Goal: Task Accomplishment & Management: Use online tool/utility

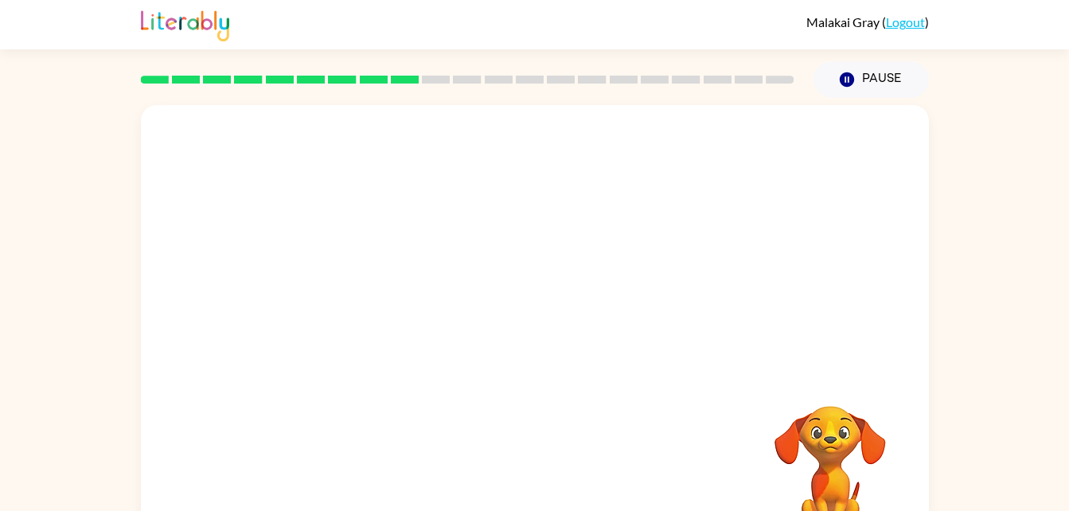
click at [831, 440] on video "Your browser must support playing .mp4 files to use Literably. Please try using…" at bounding box center [829, 460] width 159 height 159
click at [537, 345] on div at bounding box center [535, 340] width 102 height 58
click at [537, 345] on icon "button" at bounding box center [534, 340] width 18 height 18
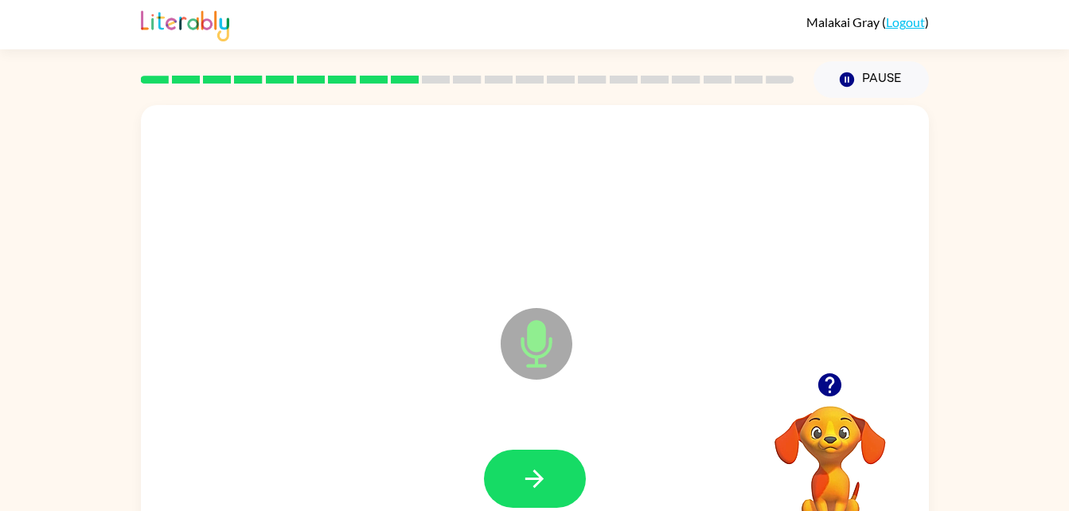
drag, startPoint x: 537, startPoint y: 345, endPoint x: 539, endPoint y: 551, distance: 206.1
click at [539, 510] on html "Malakai Gray ( Logout ) Pause Pause Microphone The Microphone is here when it i…" at bounding box center [534, 279] width 1069 height 559
drag, startPoint x: 555, startPoint y: 498, endPoint x: 548, endPoint y: 489, distance: 11.5
click at [548, 489] on button "button" at bounding box center [535, 479] width 102 height 58
drag, startPoint x: 548, startPoint y: 489, endPoint x: 532, endPoint y: 478, distance: 19.0
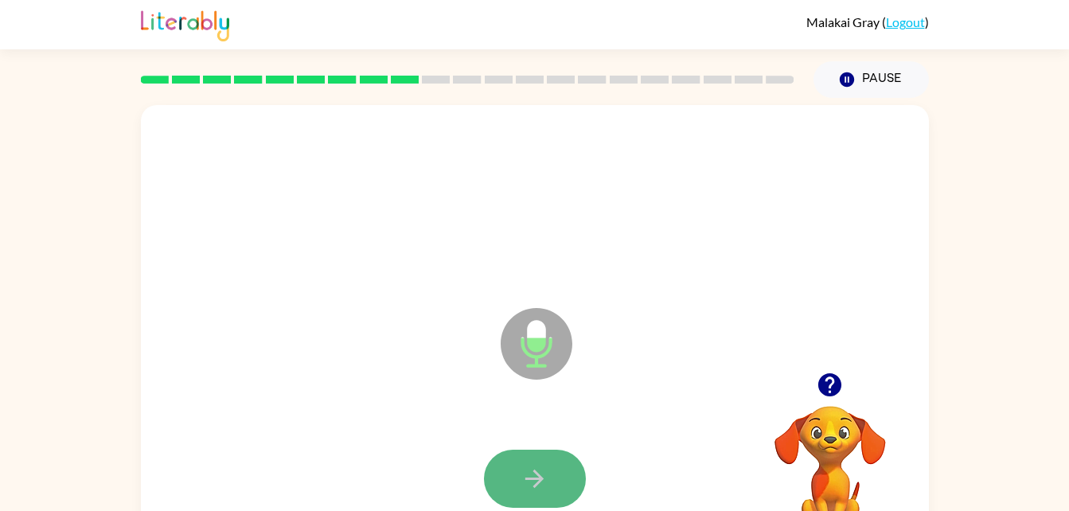
click at [532, 478] on icon "button" at bounding box center [534, 478] width 18 height 18
click at [528, 473] on icon "button" at bounding box center [534, 479] width 28 height 28
drag, startPoint x: 528, startPoint y: 473, endPoint x: 505, endPoint y: 477, distance: 22.5
click at [505, 477] on button "button" at bounding box center [535, 479] width 102 height 58
drag, startPoint x: 528, startPoint y: 484, endPoint x: 504, endPoint y: 480, distance: 23.4
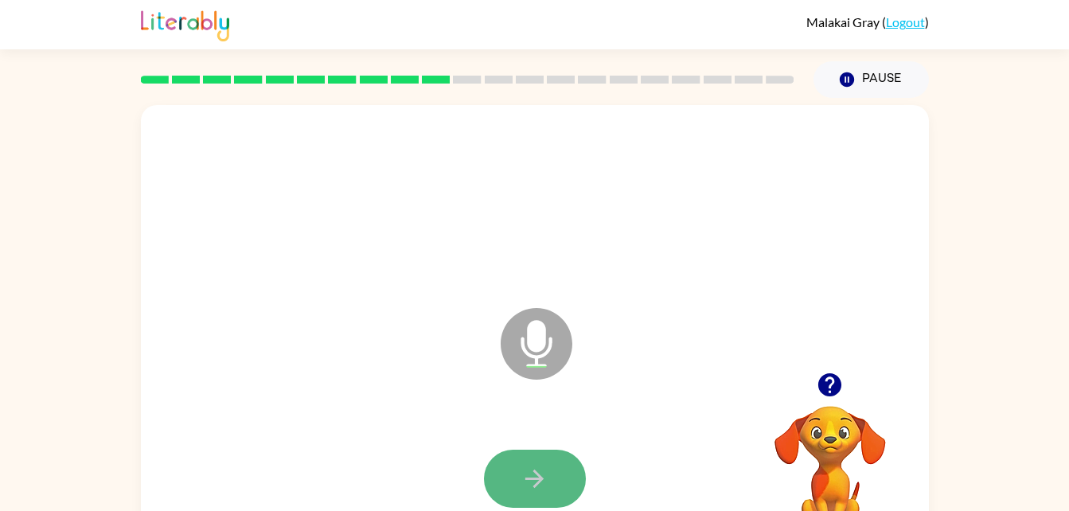
click at [504, 480] on button "button" at bounding box center [535, 479] width 102 height 58
click at [530, 466] on icon "button" at bounding box center [534, 479] width 28 height 28
drag, startPoint x: 526, startPoint y: 466, endPoint x: 513, endPoint y: 464, distance: 13.0
click at [513, 464] on button "button" at bounding box center [535, 479] width 102 height 58
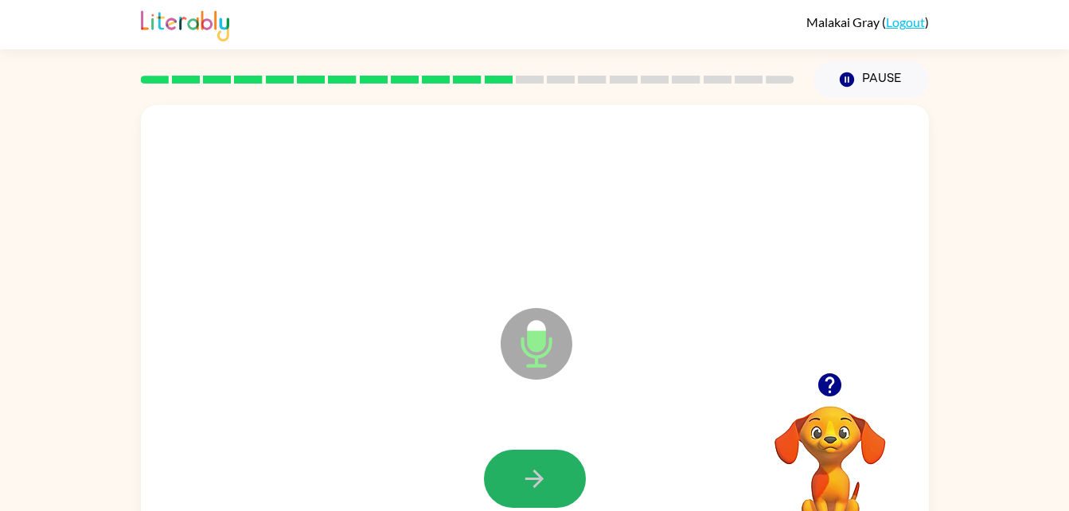
click at [513, 464] on button "button" at bounding box center [535, 479] width 102 height 58
click at [506, 490] on button "button" at bounding box center [535, 479] width 102 height 58
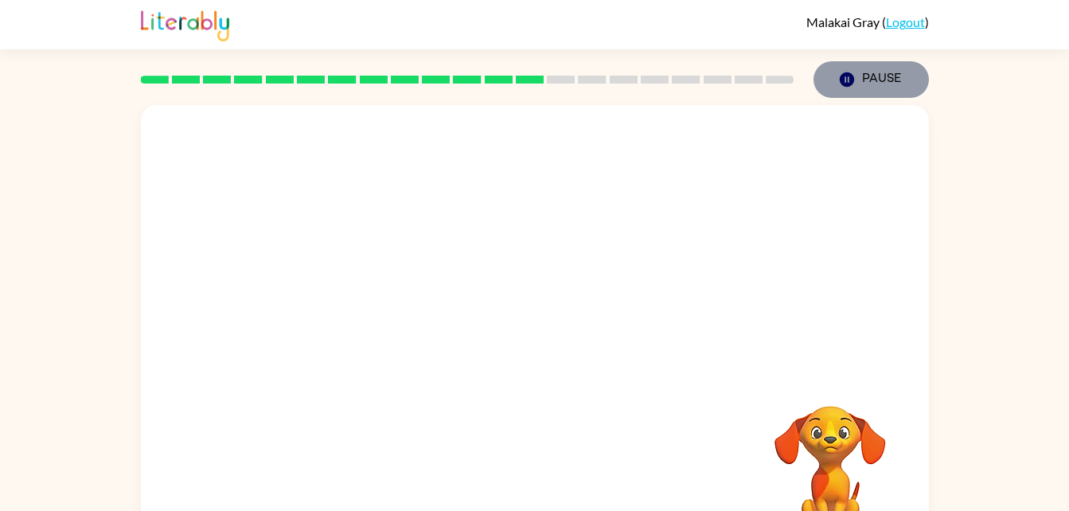
click at [863, 84] on button "Pause Pause" at bounding box center [870, 79] width 115 height 37
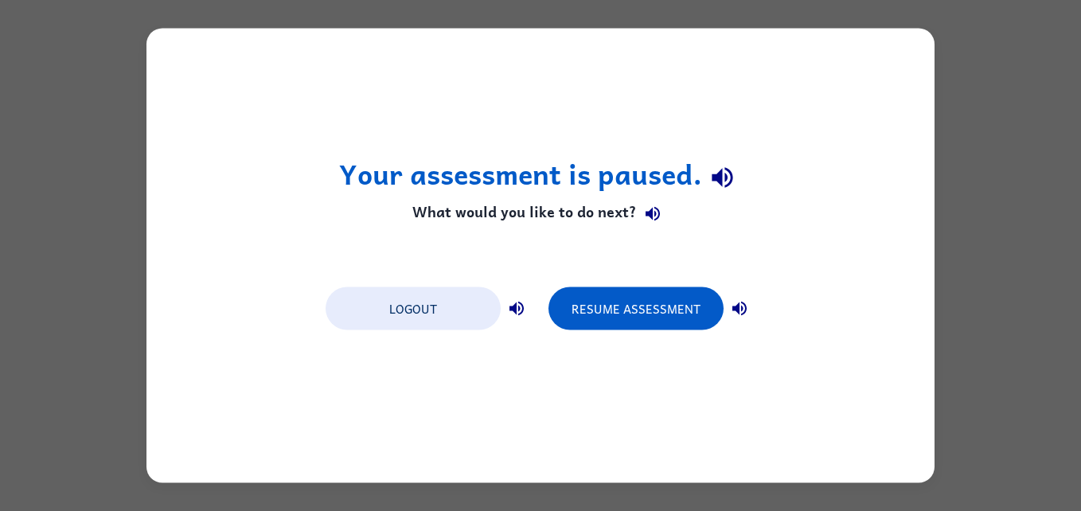
click at [925, 238] on div "Your assessment is paused. What would you like to do next? Logout Resume Assess…" at bounding box center [540, 256] width 788 height 454
click at [631, 329] on button "Resume Assessment" at bounding box center [635, 308] width 175 height 43
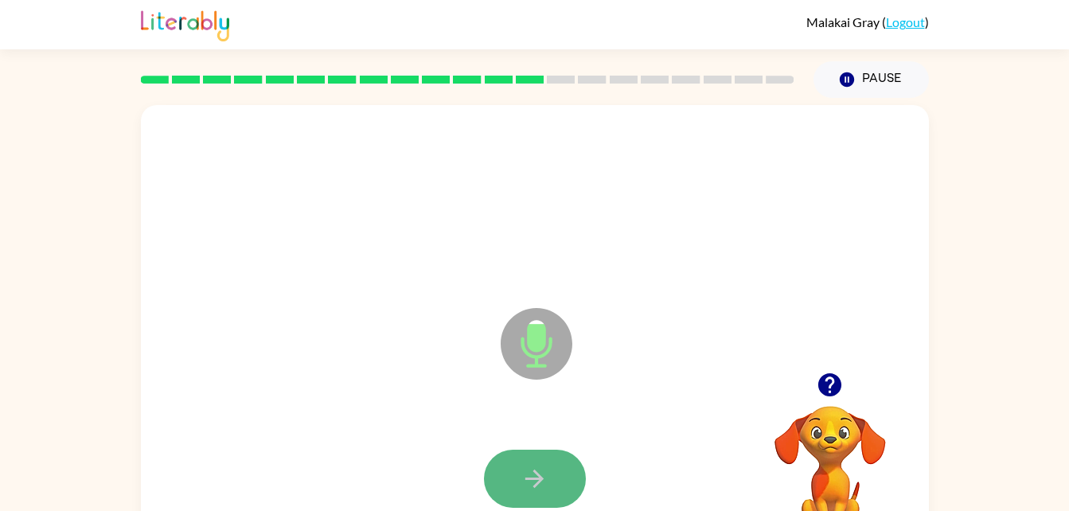
click at [552, 476] on button "button" at bounding box center [535, 479] width 102 height 58
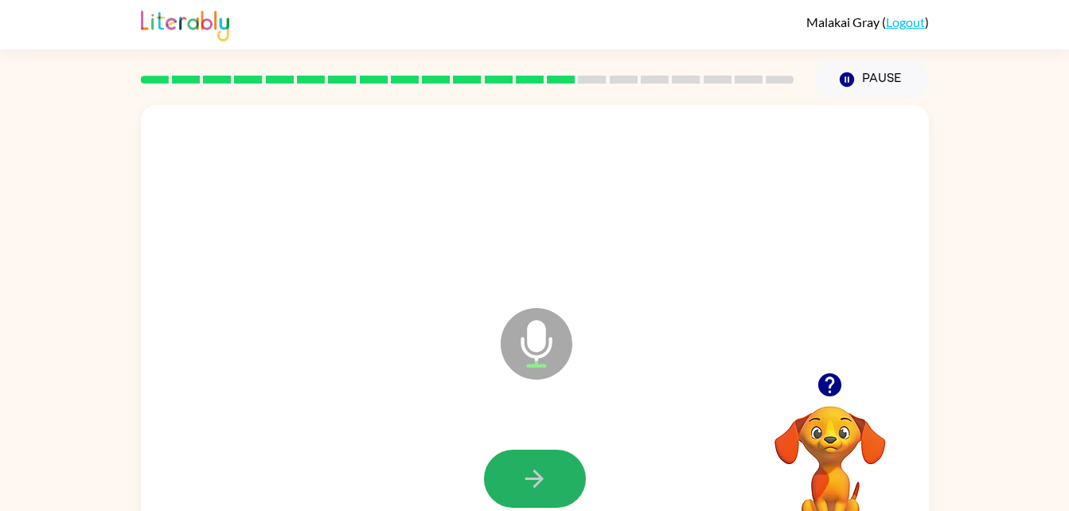
click at [552, 476] on button "button" at bounding box center [535, 479] width 102 height 58
click at [545, 467] on icon "button" at bounding box center [534, 479] width 28 height 28
drag, startPoint x: 545, startPoint y: 467, endPoint x: 521, endPoint y: 479, distance: 26.7
click at [521, 479] on icon "button" at bounding box center [534, 479] width 28 height 28
drag, startPoint x: 520, startPoint y: 459, endPoint x: 513, endPoint y: 470, distance: 12.8
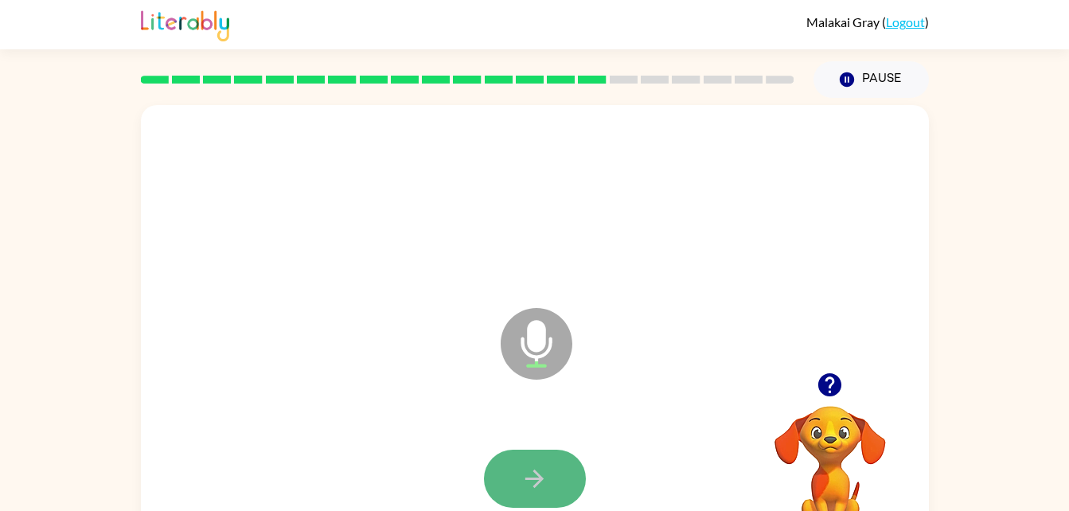
click at [513, 470] on button "button" at bounding box center [535, 479] width 102 height 58
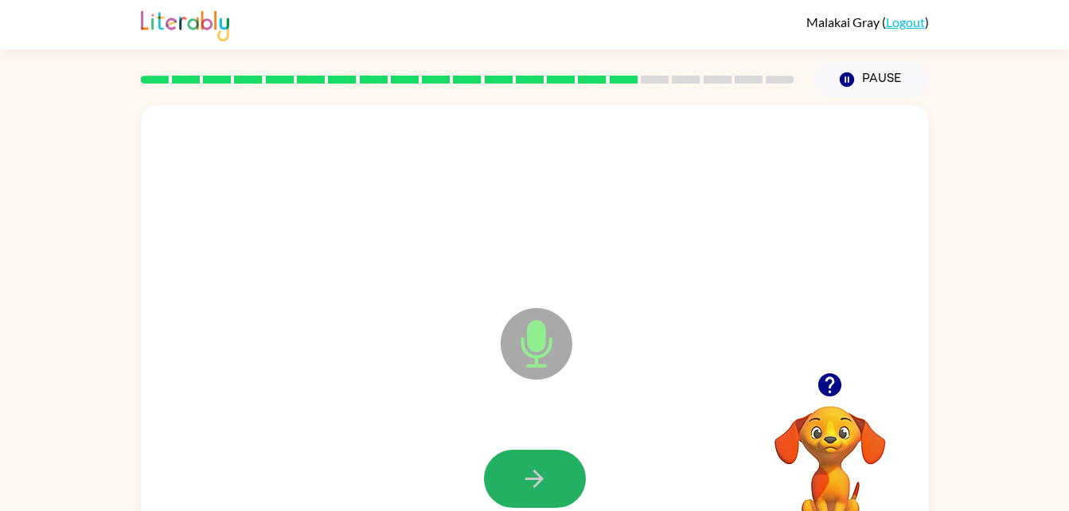
click at [513, 470] on button "button" at bounding box center [535, 479] width 102 height 58
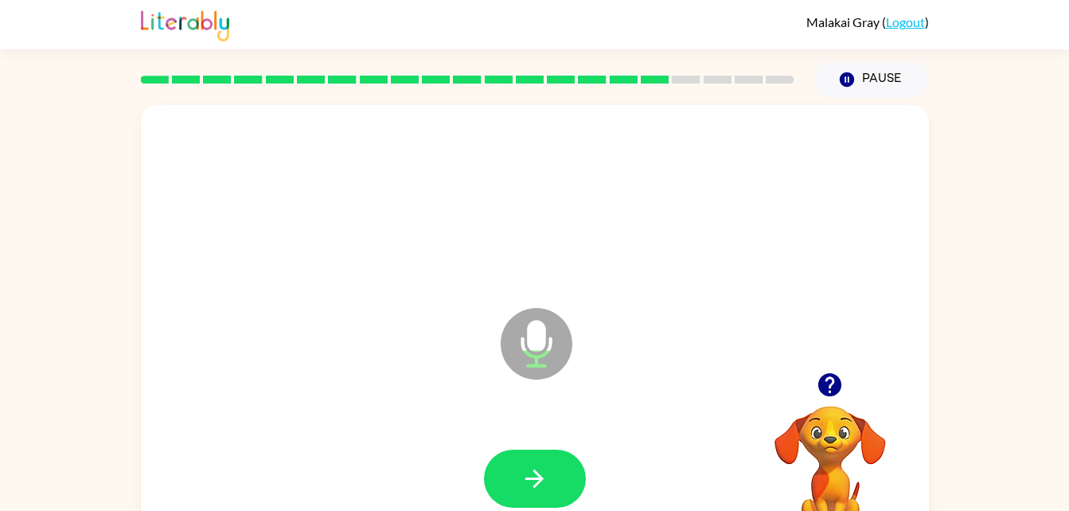
click at [0, 185] on html "Malakai Gray ( Logout ) Pause Pause Microphone The Microphone is here when it i…" at bounding box center [534, 279] width 1069 height 559
drag, startPoint x: 0, startPoint y: 185, endPoint x: 536, endPoint y: 465, distance: 604.4
click at [536, 465] on icon "button" at bounding box center [534, 479] width 28 height 28
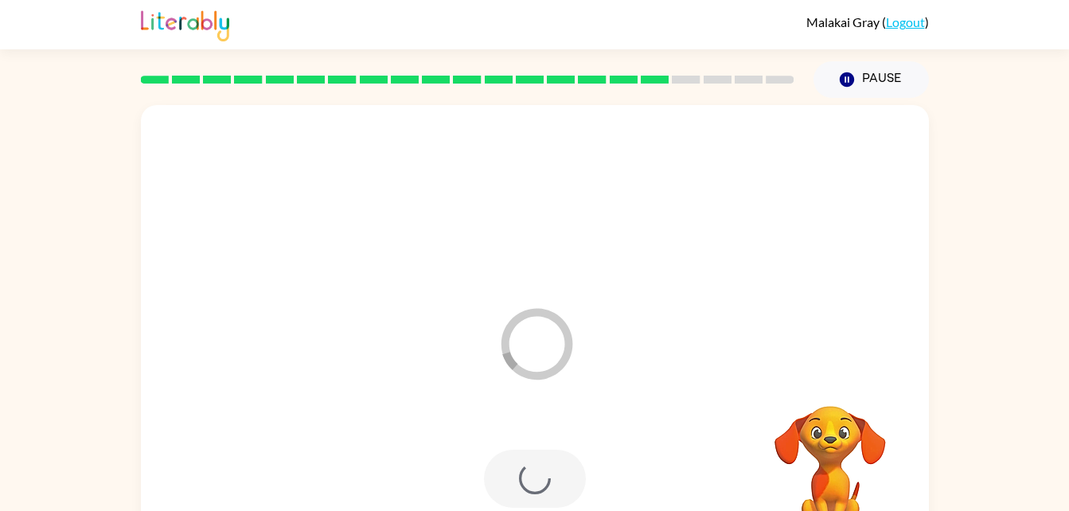
click at [536, 465] on div at bounding box center [535, 479] width 102 height 58
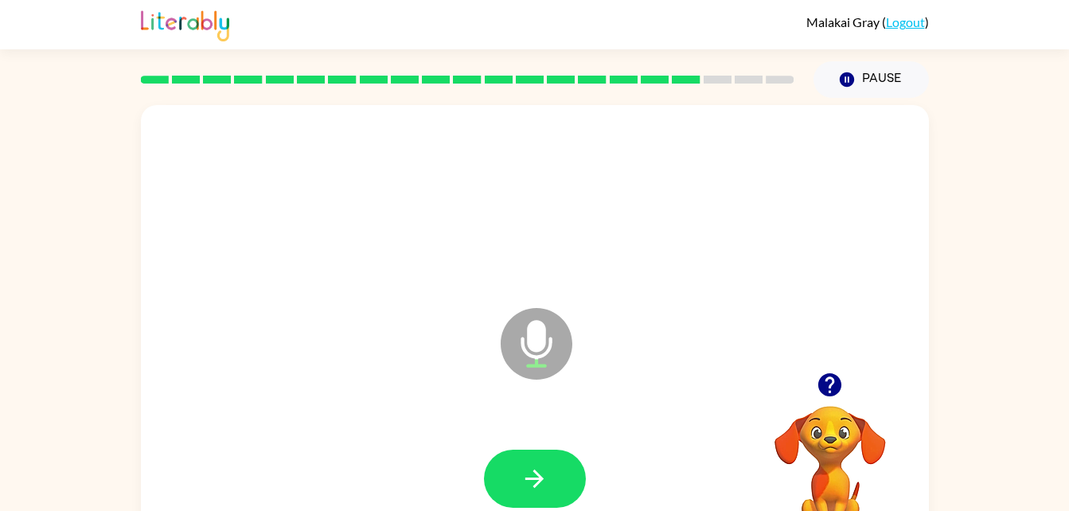
drag, startPoint x: 536, startPoint y: 465, endPoint x: 538, endPoint y: 436, distance: 28.7
click at [538, 436] on div at bounding box center [535, 479] width 756 height 131
click at [545, 481] on icon "button" at bounding box center [534, 479] width 28 height 28
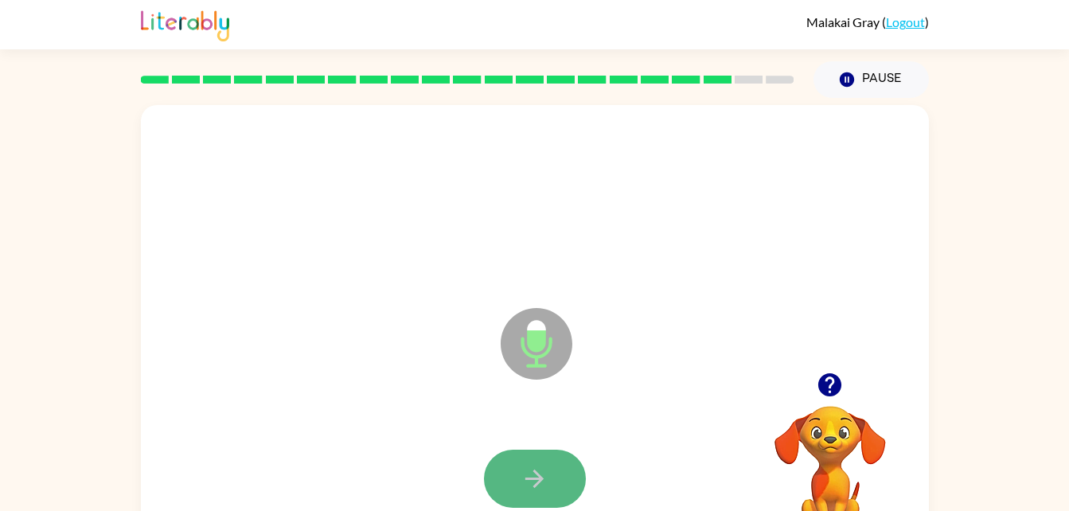
drag, startPoint x: 545, startPoint y: 481, endPoint x: 521, endPoint y: 469, distance: 26.7
click at [521, 469] on icon "button" at bounding box center [534, 479] width 28 height 28
click at [521, 472] on icon "button" at bounding box center [534, 479] width 28 height 28
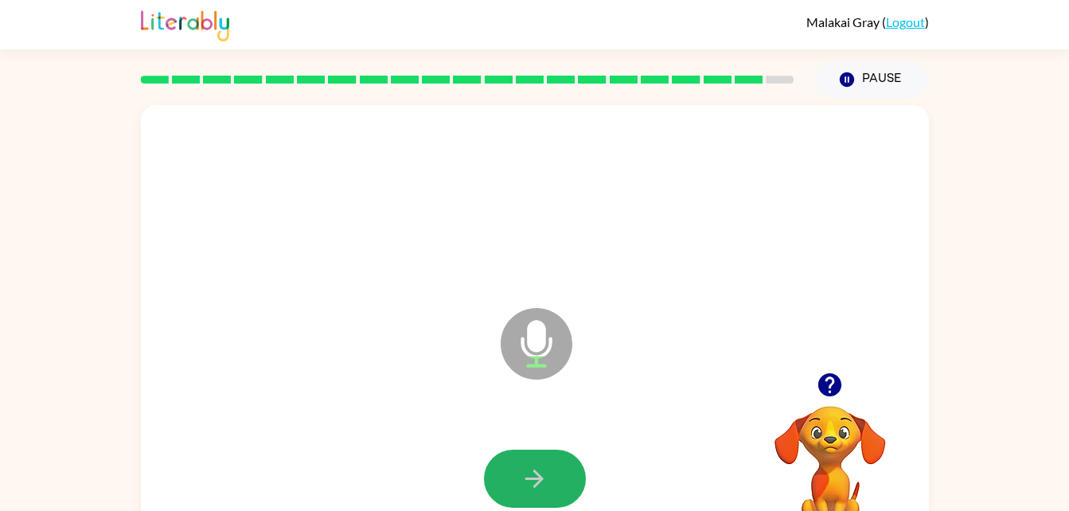
drag, startPoint x: 539, startPoint y: 479, endPoint x: 525, endPoint y: 458, distance: 24.7
click at [525, 458] on button "button" at bounding box center [535, 479] width 102 height 58
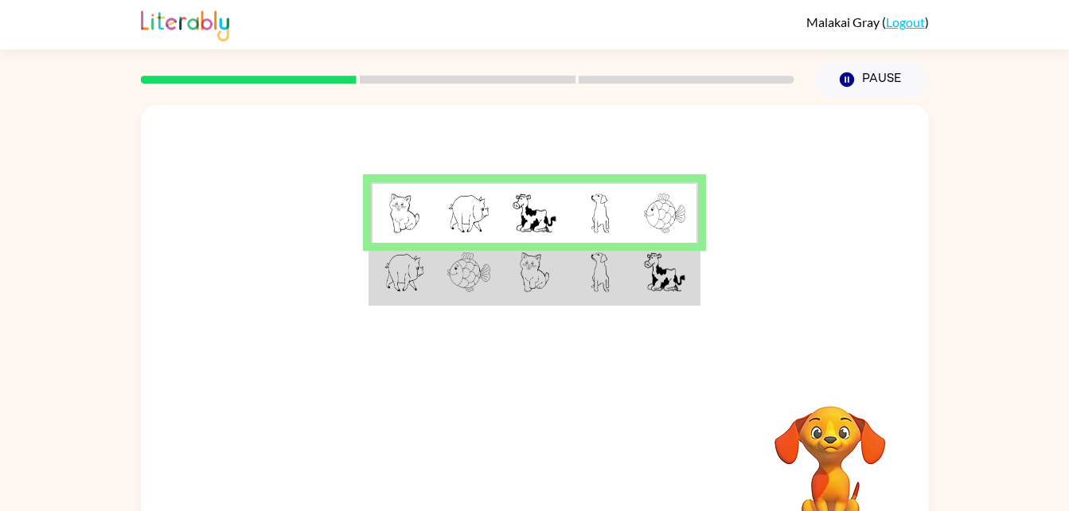
click at [539, 281] on img at bounding box center [535, 272] width 30 height 40
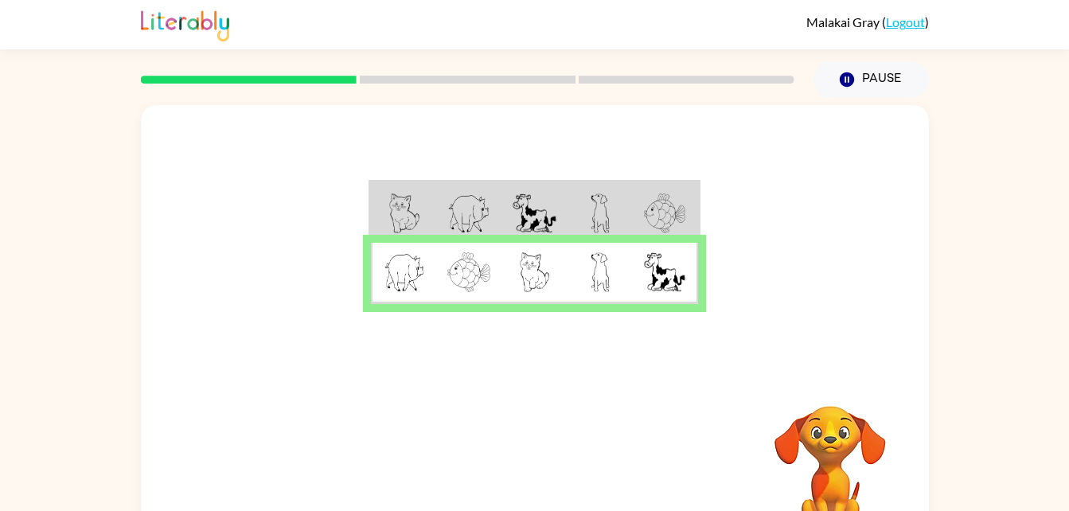
click at [606, 210] on img at bounding box center [599, 213] width 19 height 40
click at [527, 446] on button "button" at bounding box center [535, 470] width 102 height 58
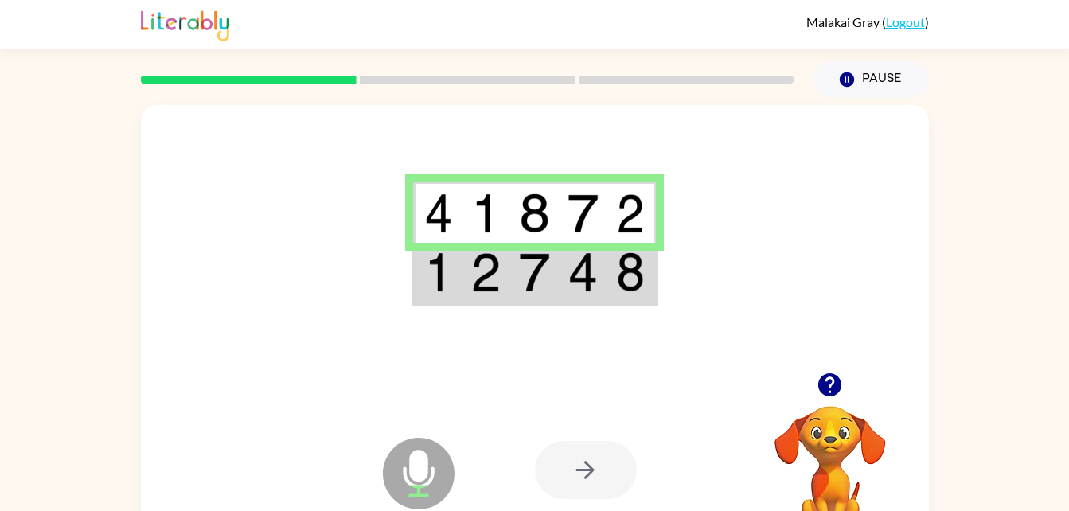
click at [520, 154] on div at bounding box center [535, 238] width 788 height 267
click at [503, 274] on td at bounding box center [486, 273] width 49 height 61
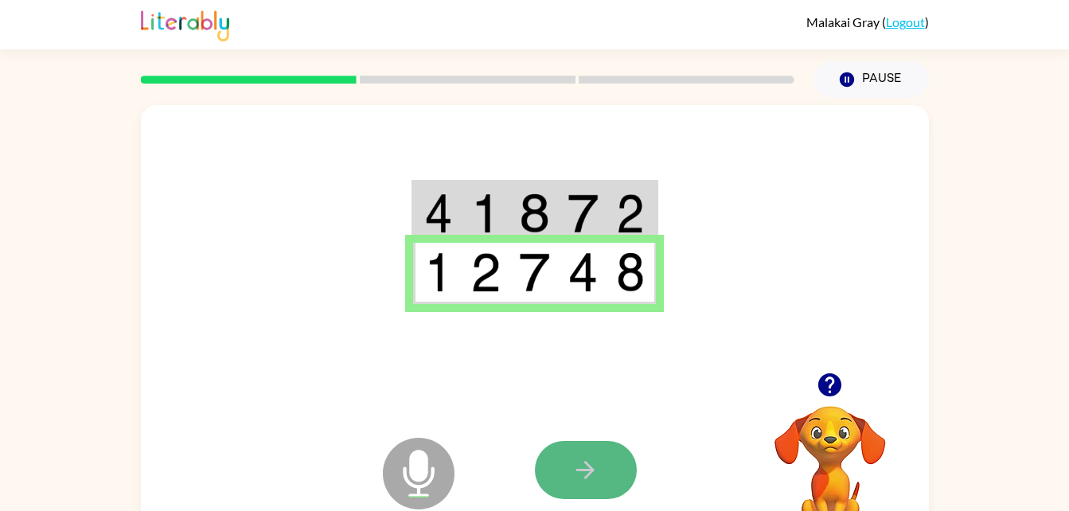
drag, startPoint x: 625, startPoint y: 460, endPoint x: 601, endPoint y: 465, distance: 25.1
click at [601, 465] on button "button" at bounding box center [586, 470] width 102 height 58
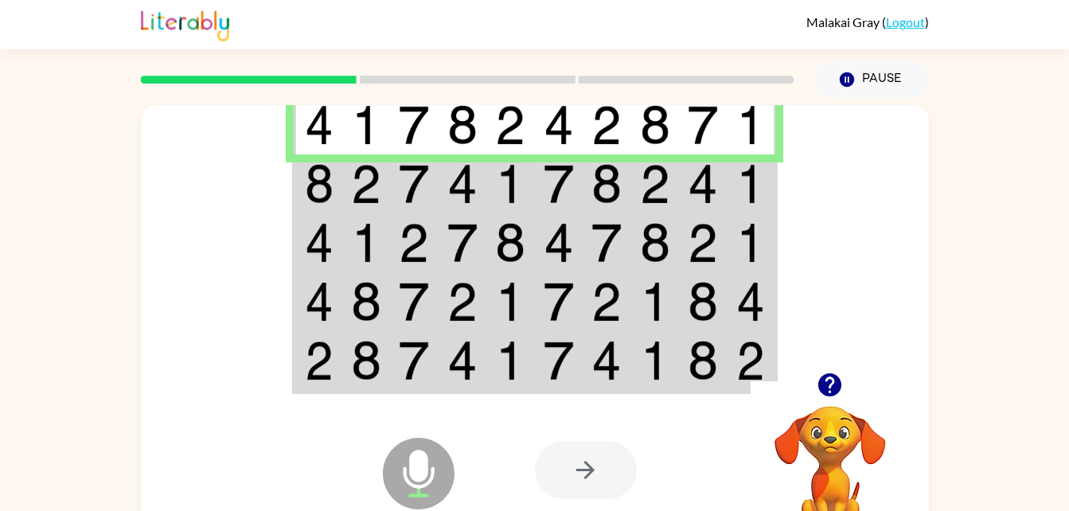
click at [454, 197] on img at bounding box center [462, 184] width 30 height 40
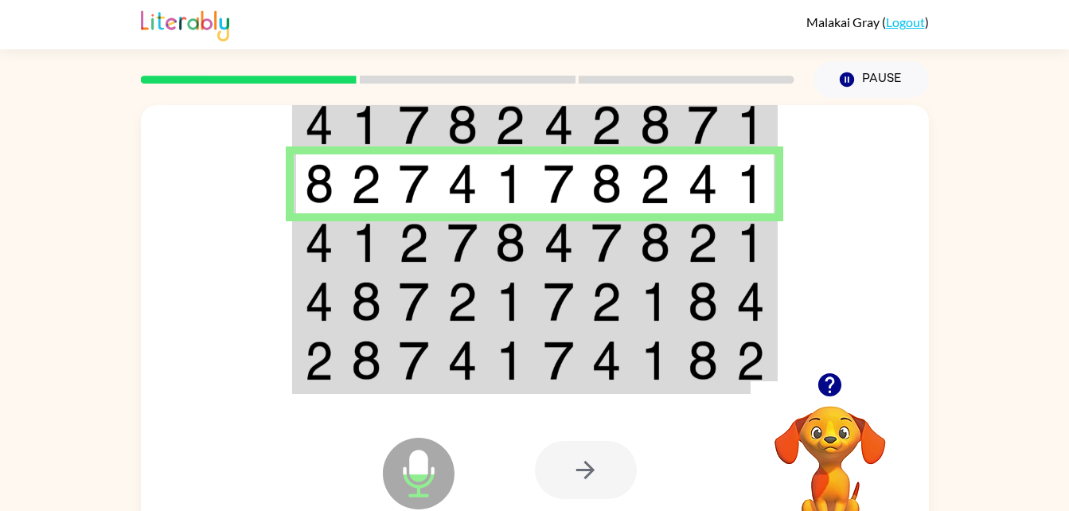
click at [417, 243] on img at bounding box center [414, 243] width 30 height 40
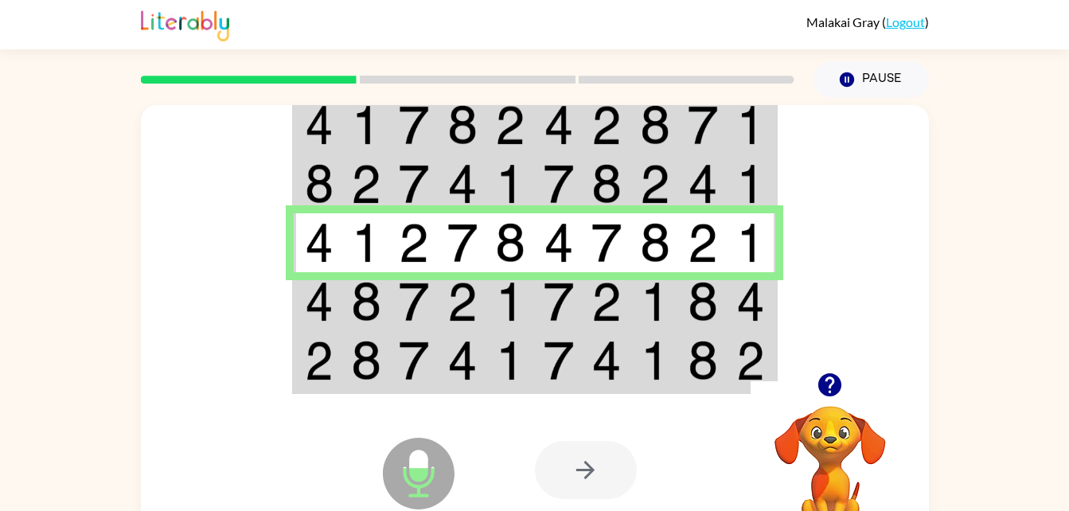
click at [503, 302] on img at bounding box center [510, 302] width 30 height 40
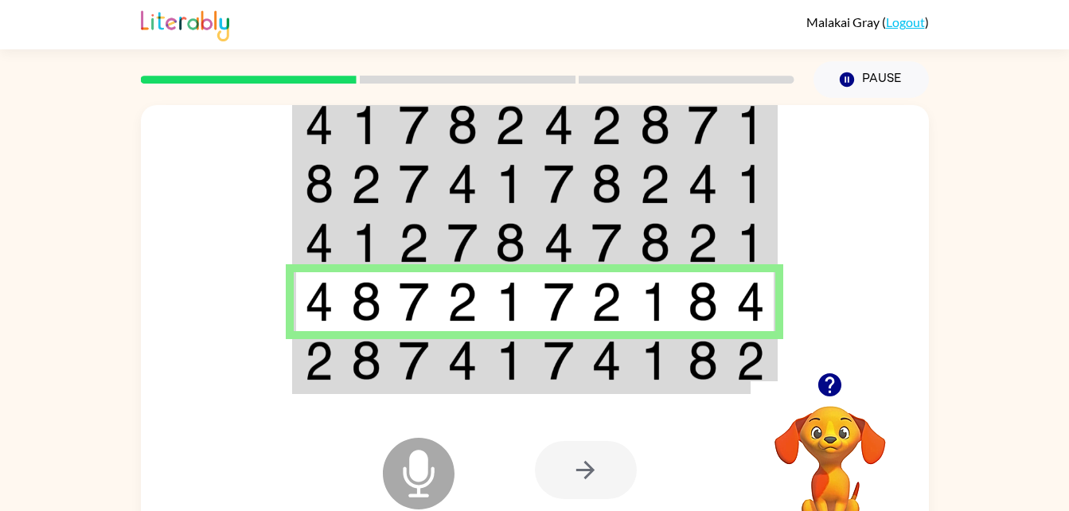
click at [453, 364] on img at bounding box center [462, 361] width 30 height 40
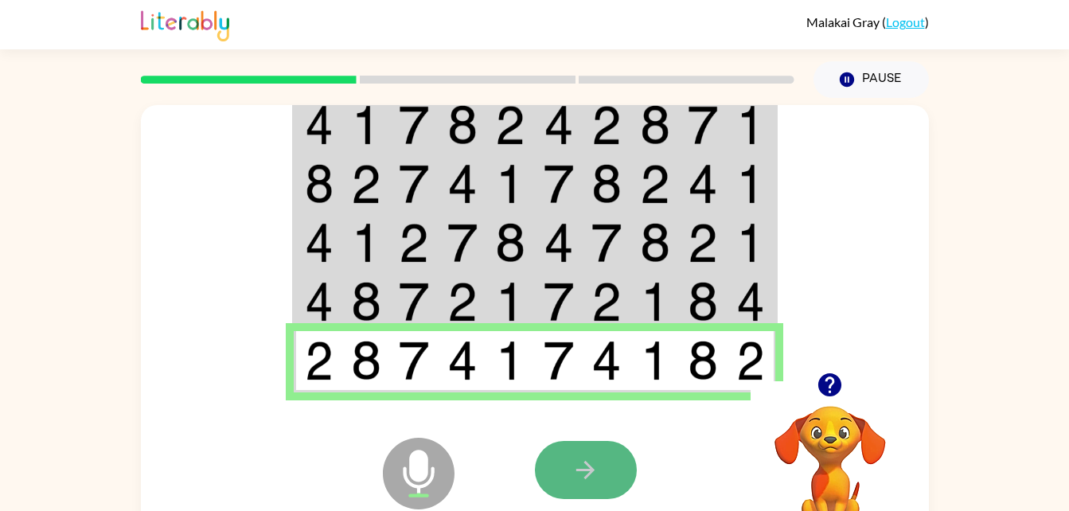
click at [600, 493] on button "button" at bounding box center [586, 470] width 102 height 58
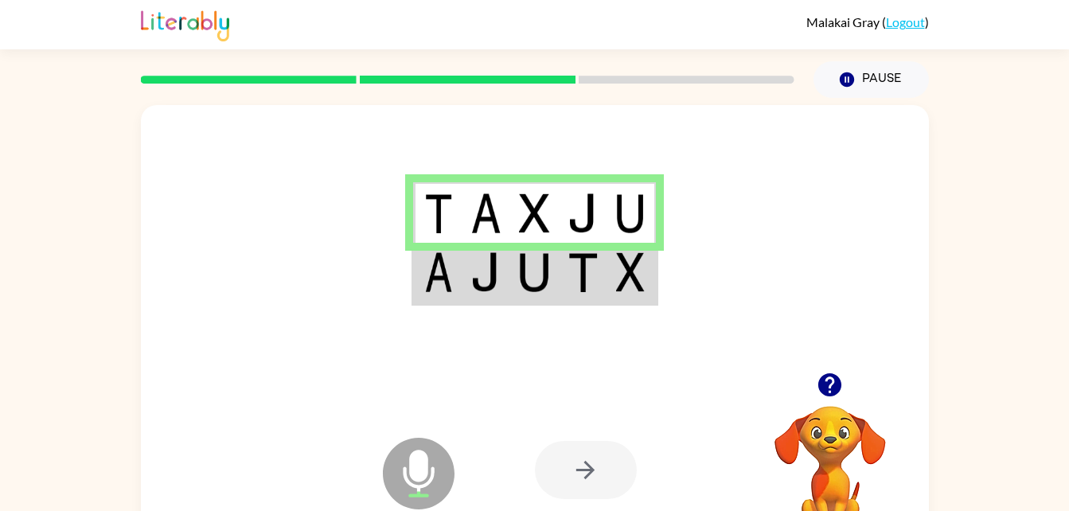
click at [463, 261] on td at bounding box center [486, 273] width 49 height 61
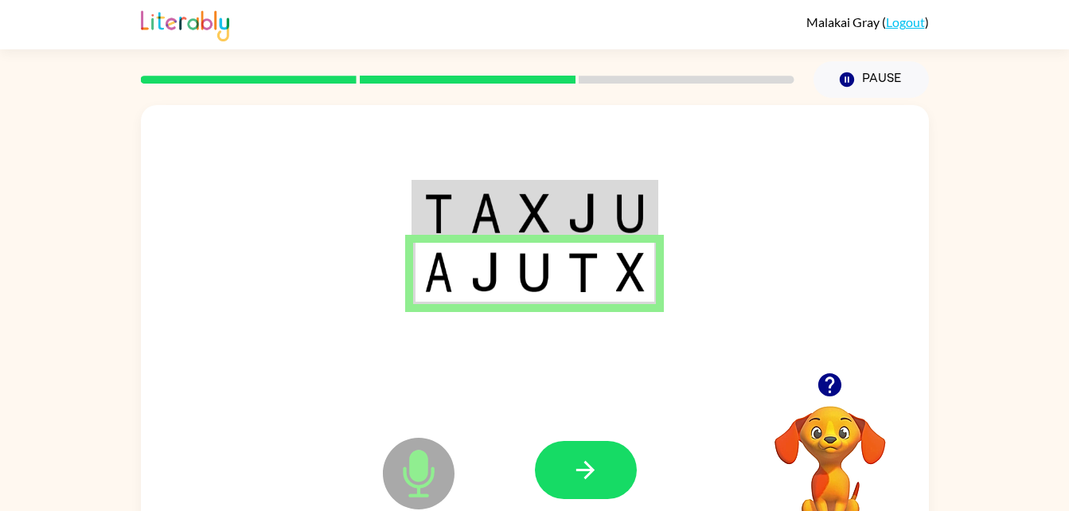
click at [600, 439] on icon "Microphone The Microphone is here when it is your turn to talk" at bounding box center [498, 493] width 239 height 119
click at [598, 466] on icon "button" at bounding box center [585, 470] width 28 height 28
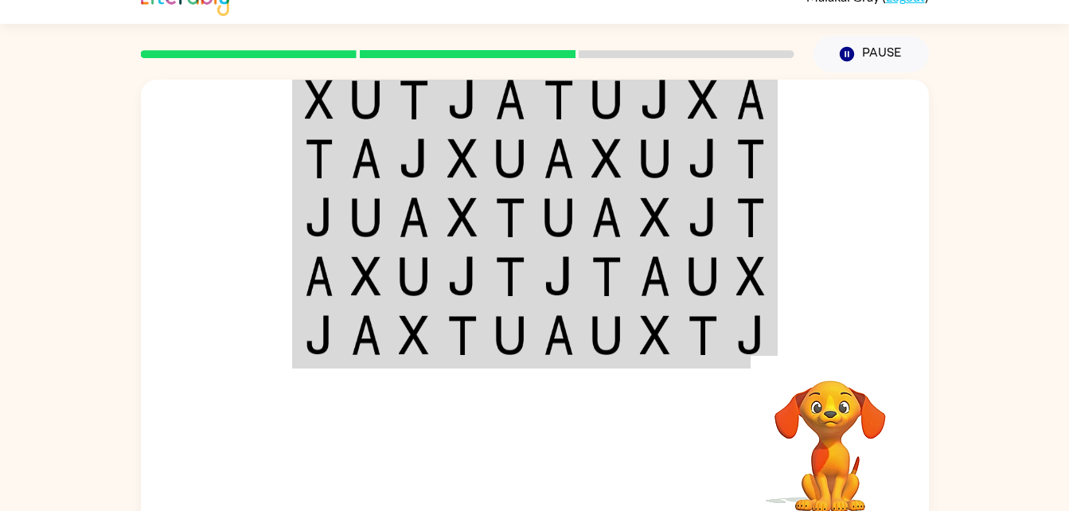
scroll to position [49, 0]
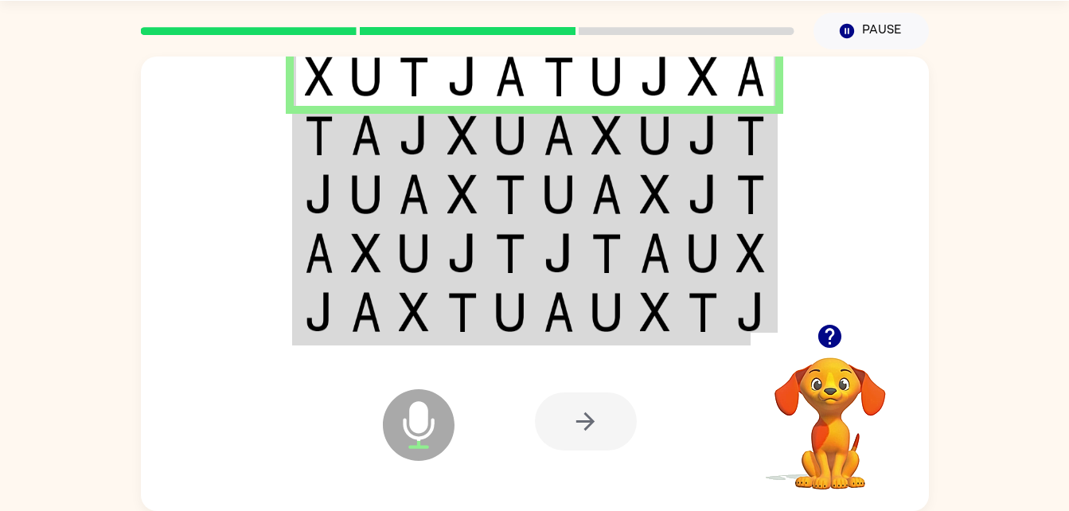
click at [424, 146] on img at bounding box center [414, 135] width 30 height 40
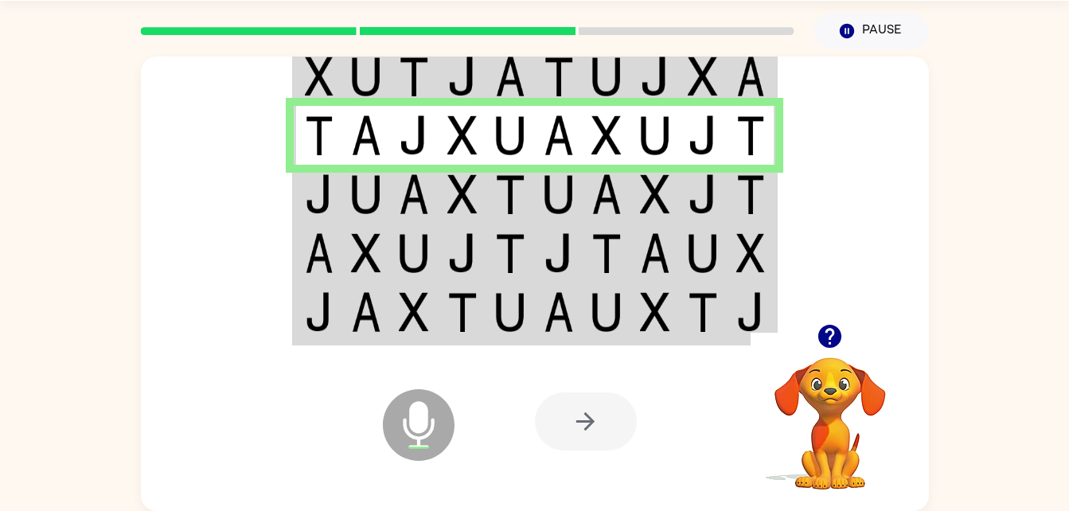
click at [360, 220] on td at bounding box center [366, 194] width 49 height 59
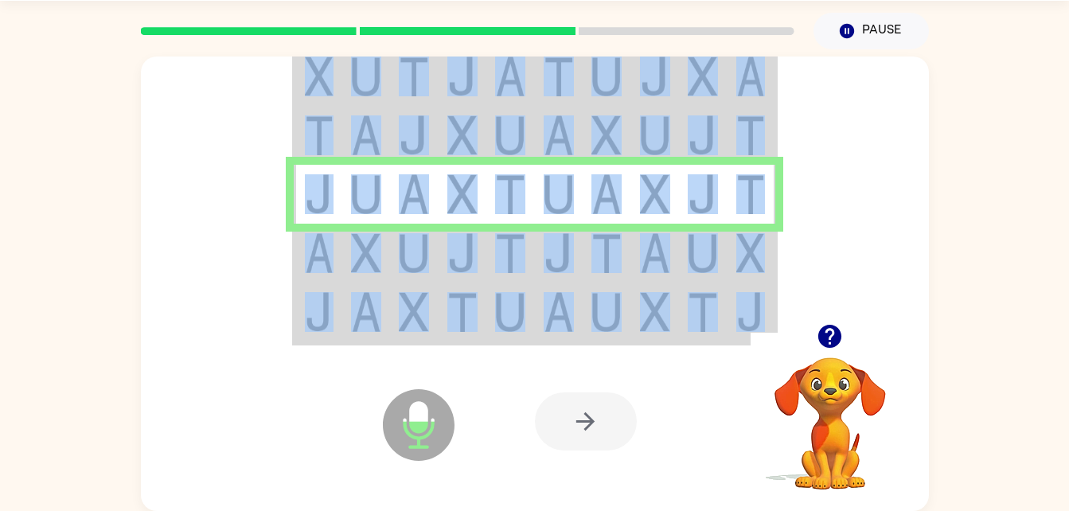
drag, startPoint x: 360, startPoint y: 220, endPoint x: 1021, endPoint y: 466, distance: 705.2
click at [1021, 466] on div "Microphone The Microphone is here when it is your turn to talk Your browser mus…" at bounding box center [534, 280] width 1069 height 462
click at [640, 267] on img at bounding box center [655, 253] width 30 height 40
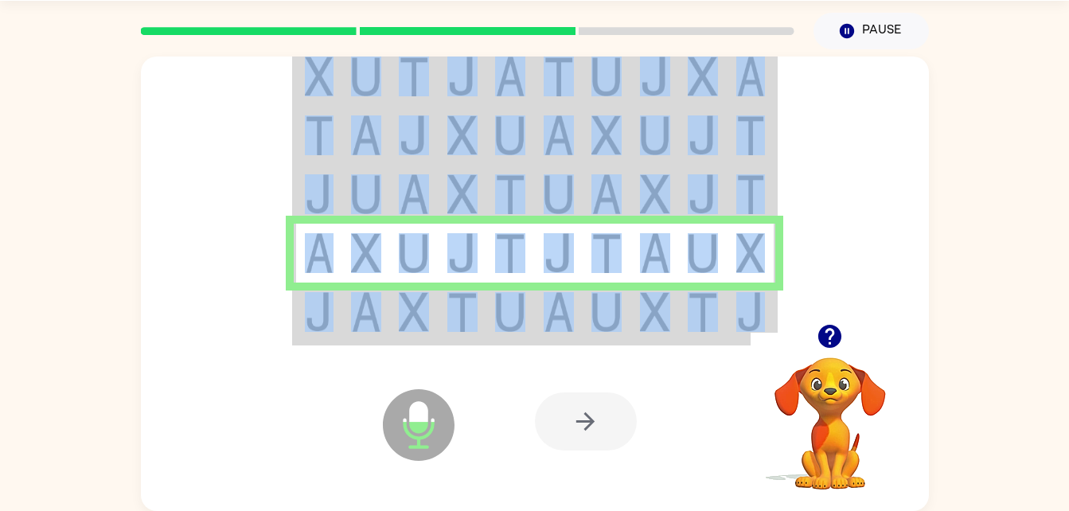
click at [565, 333] on div at bounding box center [652, 421] width 235 height 179
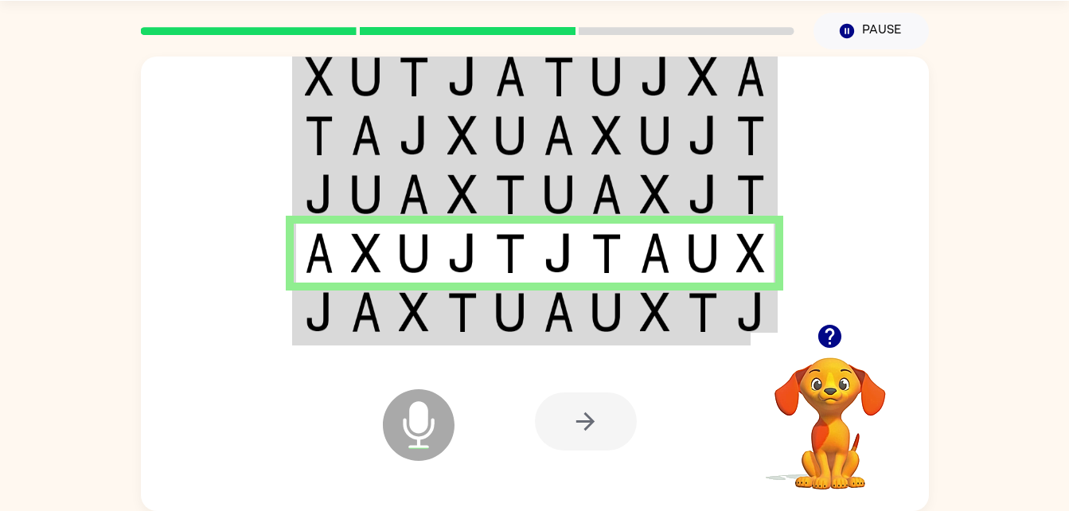
click at [341, 337] on div "Microphone The Microphone is here when it is your turn to talk" at bounding box center [379, 385] width 158 height 106
click at [322, 330] on img at bounding box center [319, 312] width 29 height 40
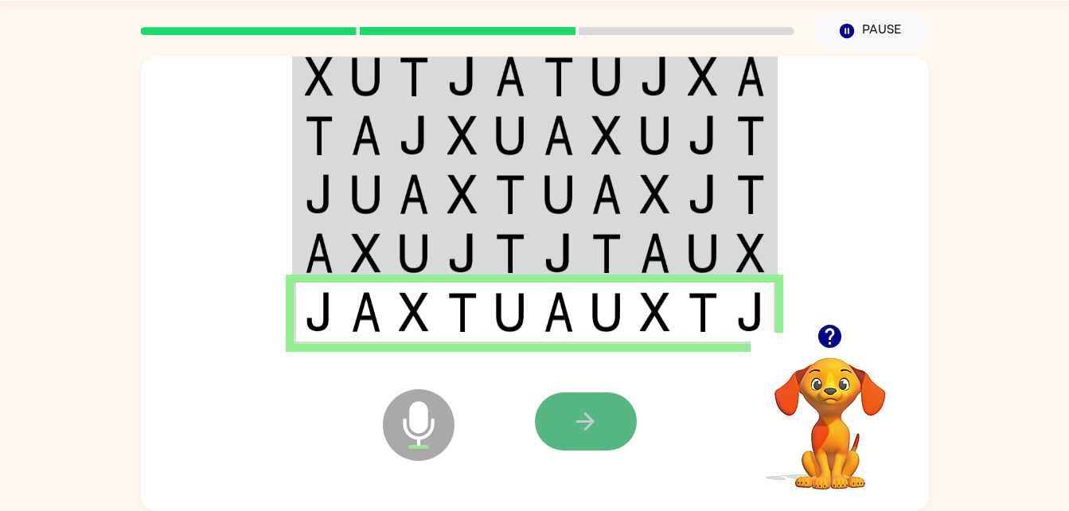
click at [559, 395] on button "button" at bounding box center [586, 421] width 102 height 58
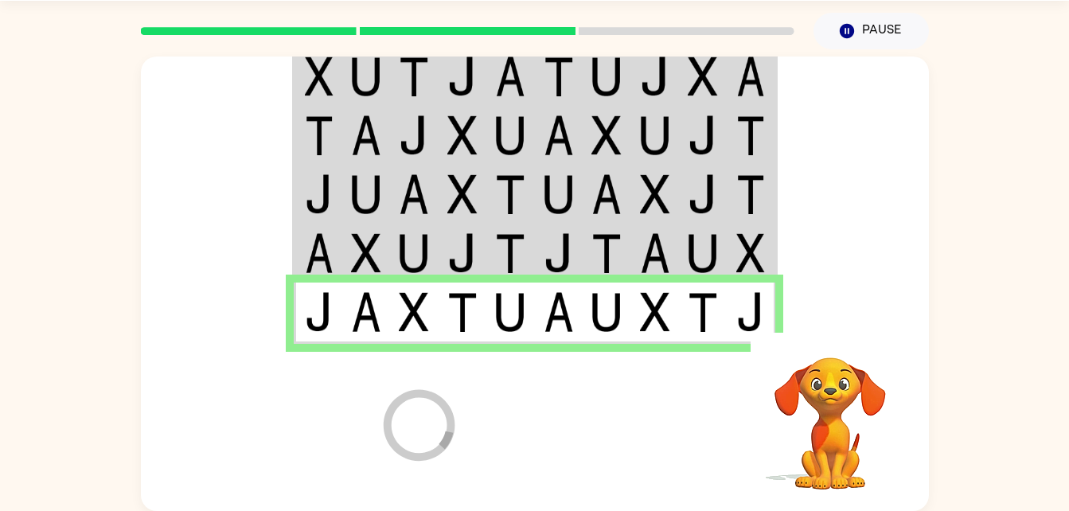
scroll to position [20, 0]
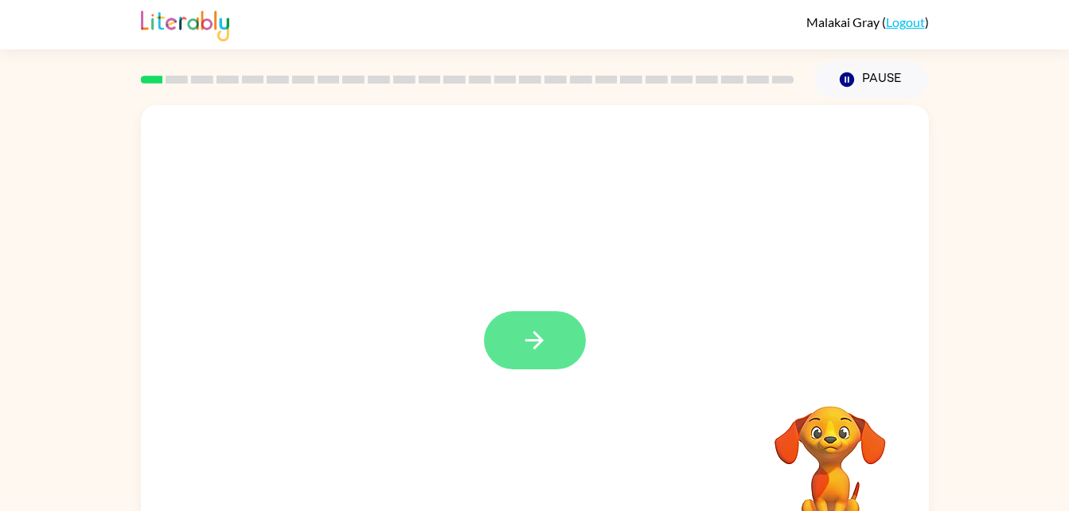
click at [524, 329] on icon "button" at bounding box center [534, 340] width 28 height 28
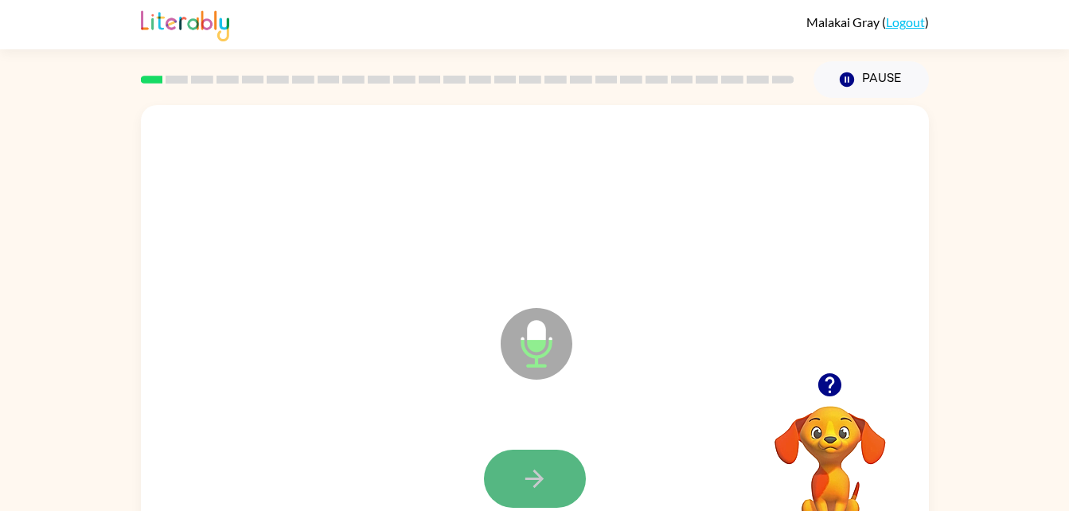
click at [528, 482] on icon "button" at bounding box center [534, 479] width 28 height 28
drag, startPoint x: 528, startPoint y: 482, endPoint x: 522, endPoint y: 474, distance: 10.2
click at [522, 474] on icon "button" at bounding box center [534, 479] width 28 height 28
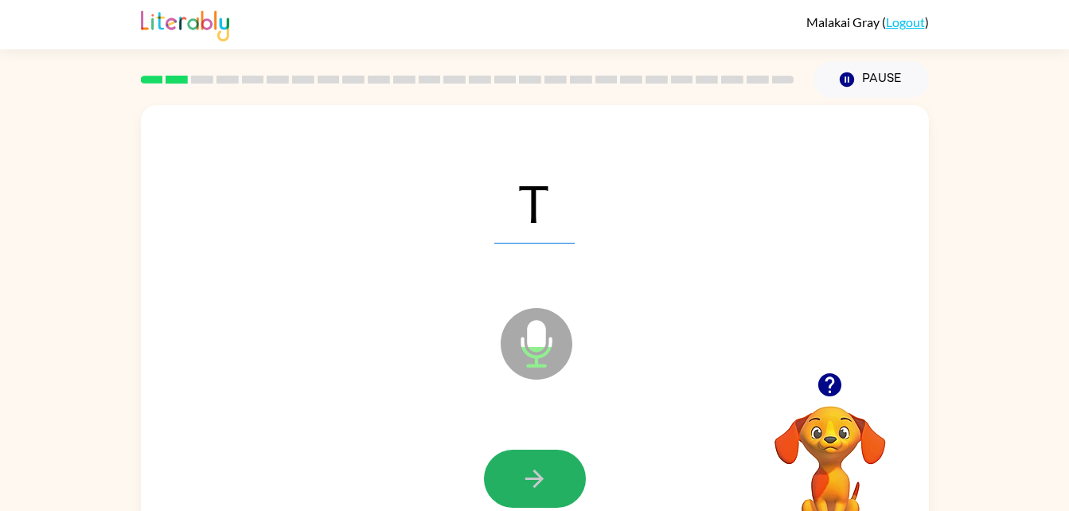
click at [522, 460] on button "button" at bounding box center [535, 479] width 102 height 58
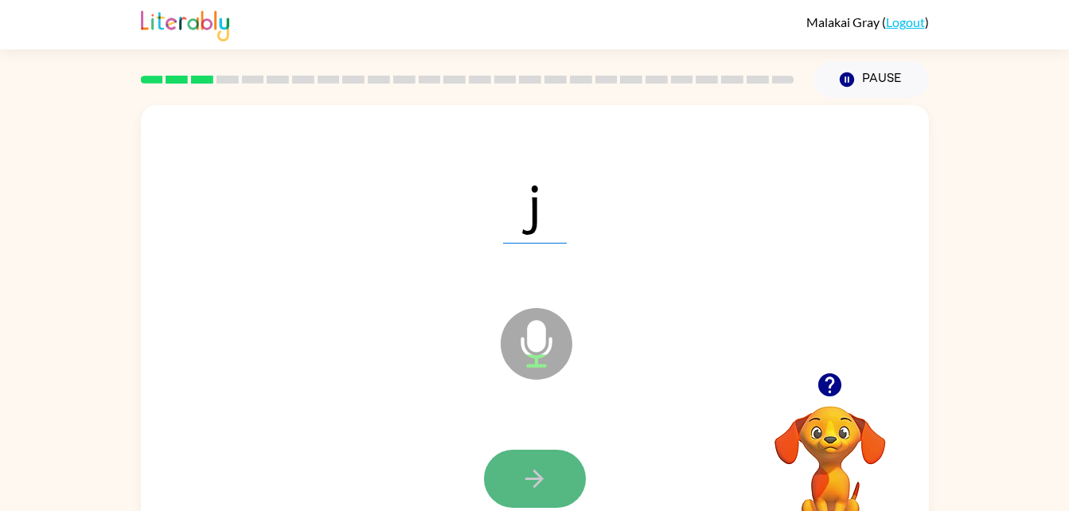
drag, startPoint x: 522, startPoint y: 460, endPoint x: 515, endPoint y: 478, distance: 19.7
click at [515, 478] on button "button" at bounding box center [535, 479] width 102 height 58
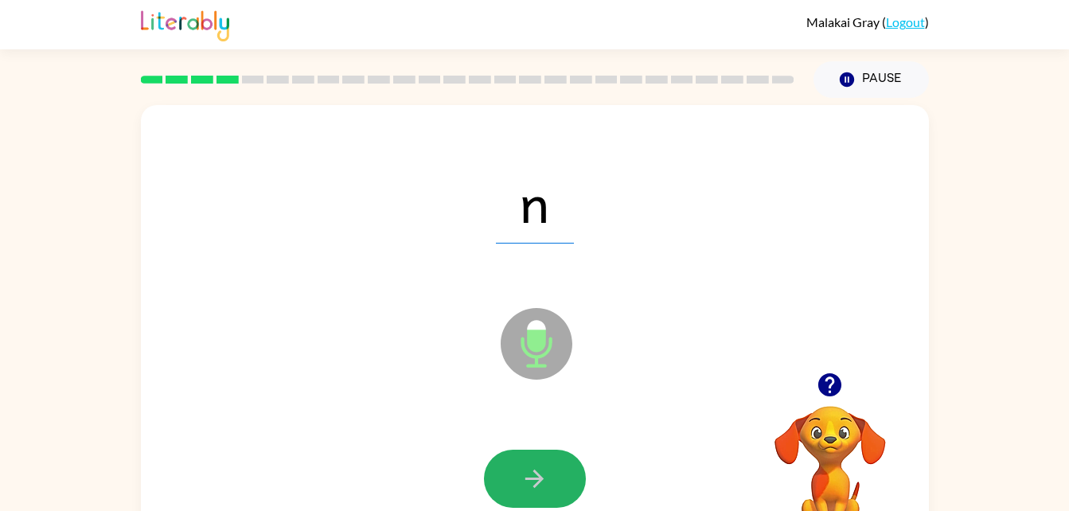
click at [515, 478] on button "button" at bounding box center [535, 479] width 102 height 58
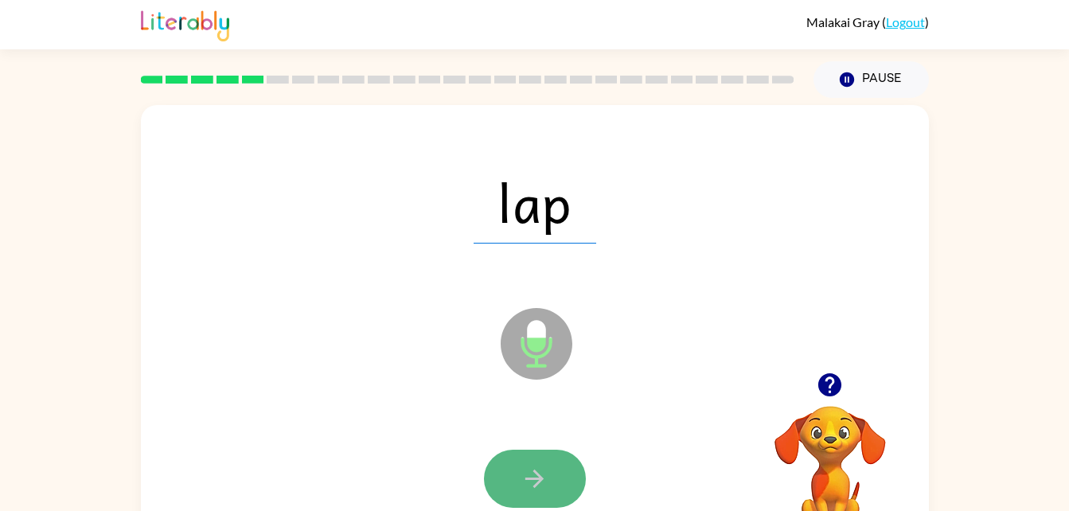
click at [515, 484] on button "button" at bounding box center [535, 479] width 102 height 58
click at [515, 481] on button "button" at bounding box center [535, 479] width 102 height 58
drag, startPoint x: 532, startPoint y: 478, endPoint x: 522, endPoint y: 455, distance: 25.3
click at [522, 455] on button "button" at bounding box center [535, 479] width 102 height 58
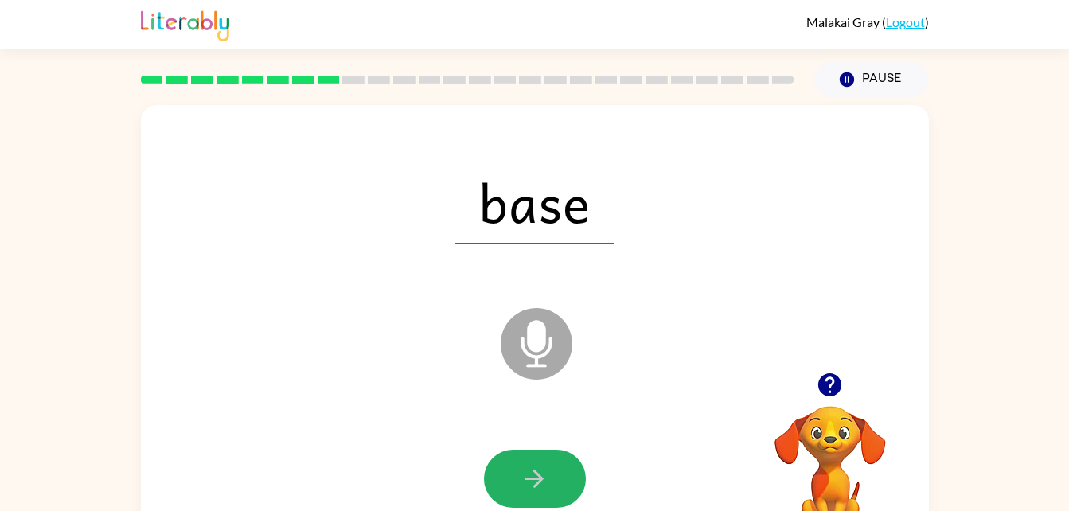
click at [522, 455] on button "button" at bounding box center [535, 479] width 102 height 58
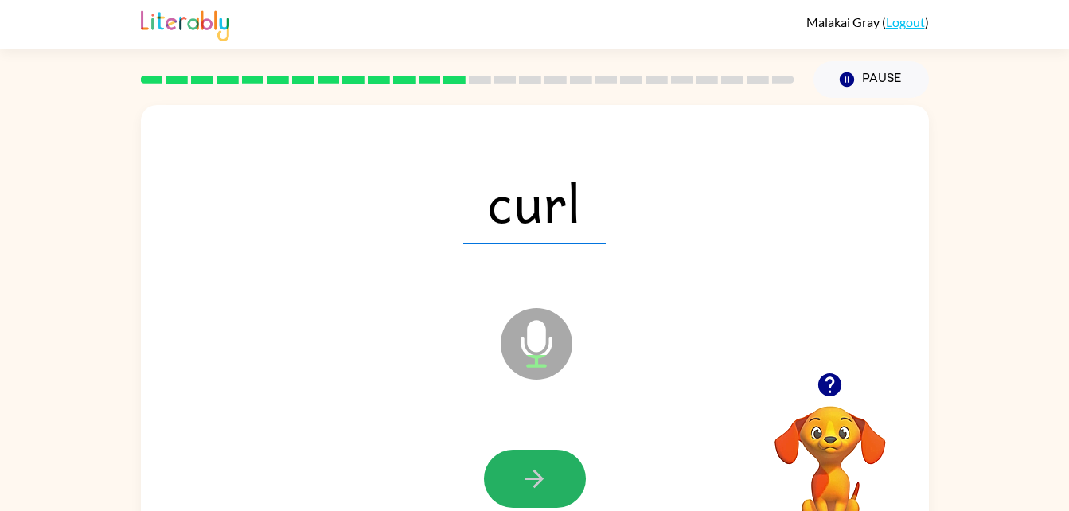
click at [522, 455] on button "button" at bounding box center [535, 479] width 102 height 58
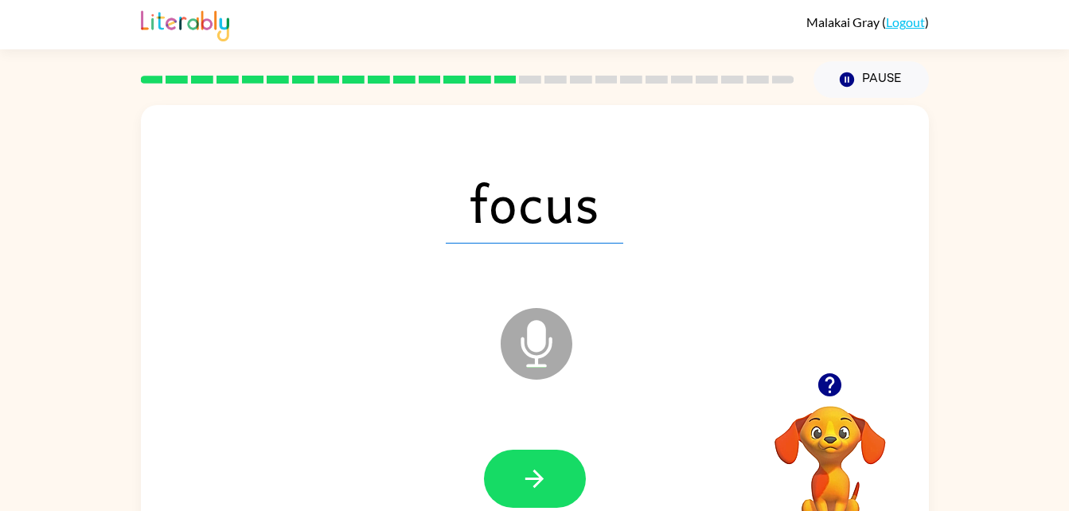
drag, startPoint x: 522, startPoint y: 455, endPoint x: 522, endPoint y: 466, distance: 10.3
click at [522, 466] on icon "button" at bounding box center [534, 479] width 28 height 28
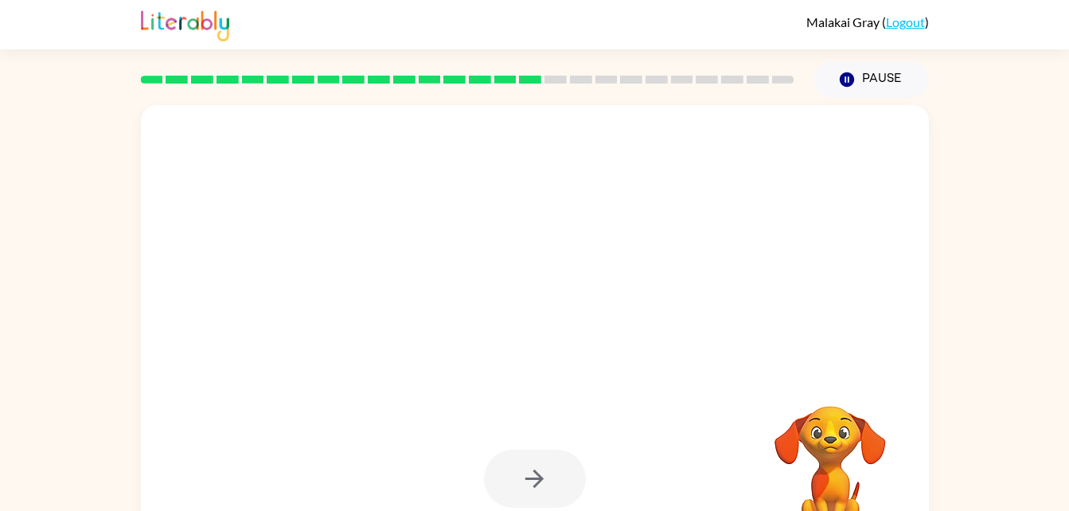
drag, startPoint x: 522, startPoint y: 466, endPoint x: 546, endPoint y: 462, distance: 24.1
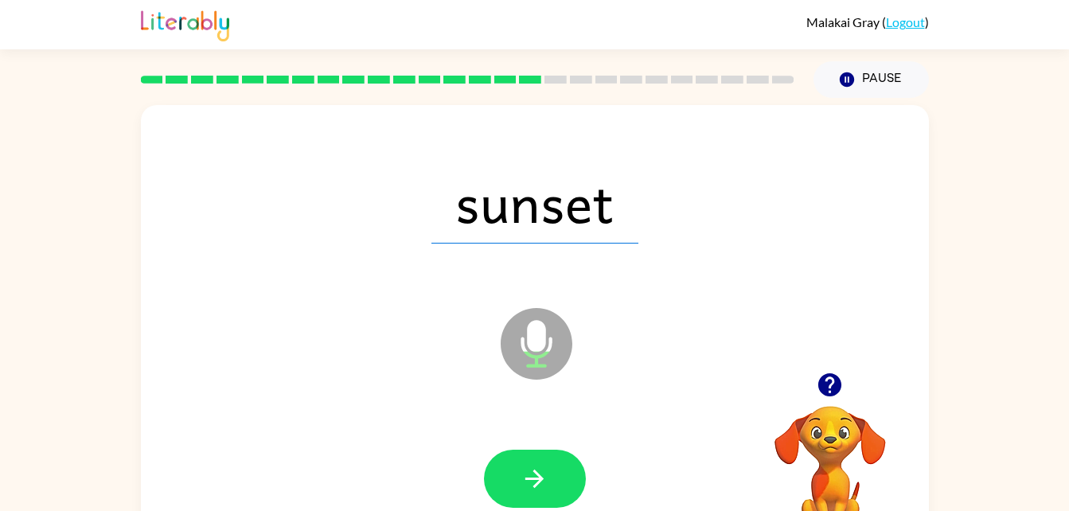
click at [546, 462] on button "button" at bounding box center [535, 479] width 102 height 58
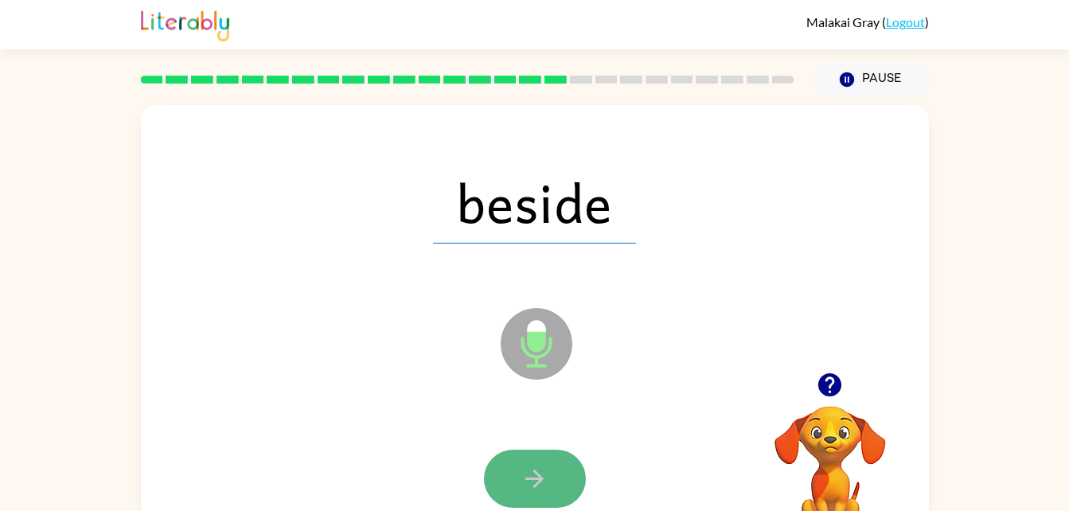
click at [541, 472] on icon "button" at bounding box center [534, 479] width 28 height 28
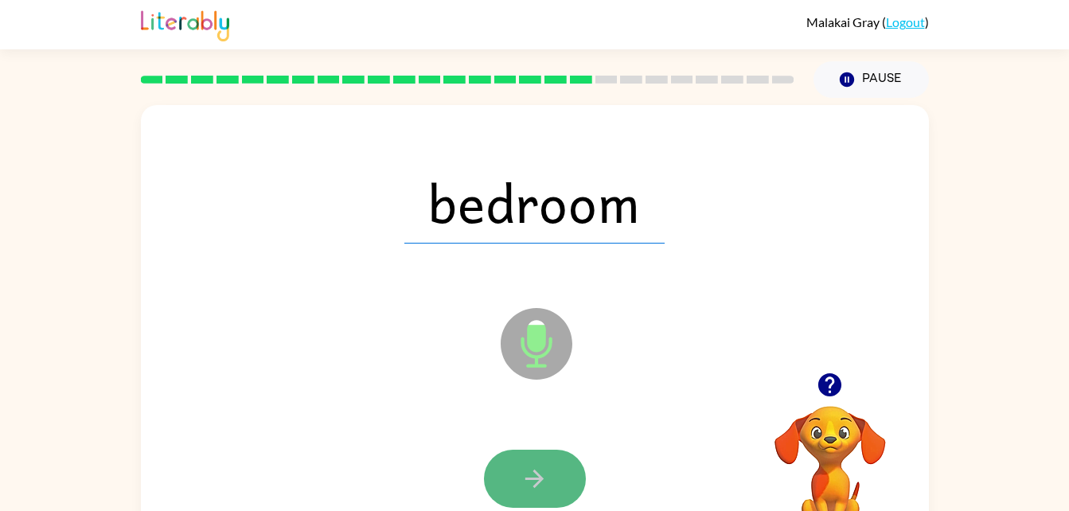
drag, startPoint x: 541, startPoint y: 472, endPoint x: 537, endPoint y: 485, distance: 13.3
click at [537, 485] on icon "button" at bounding box center [534, 478] width 18 height 18
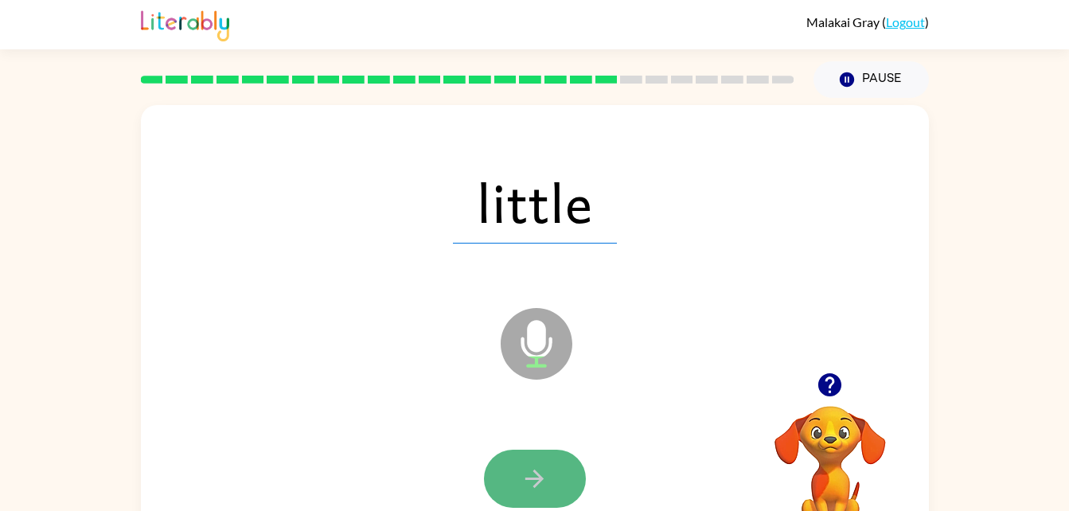
click at [527, 486] on icon "button" at bounding box center [534, 479] width 28 height 28
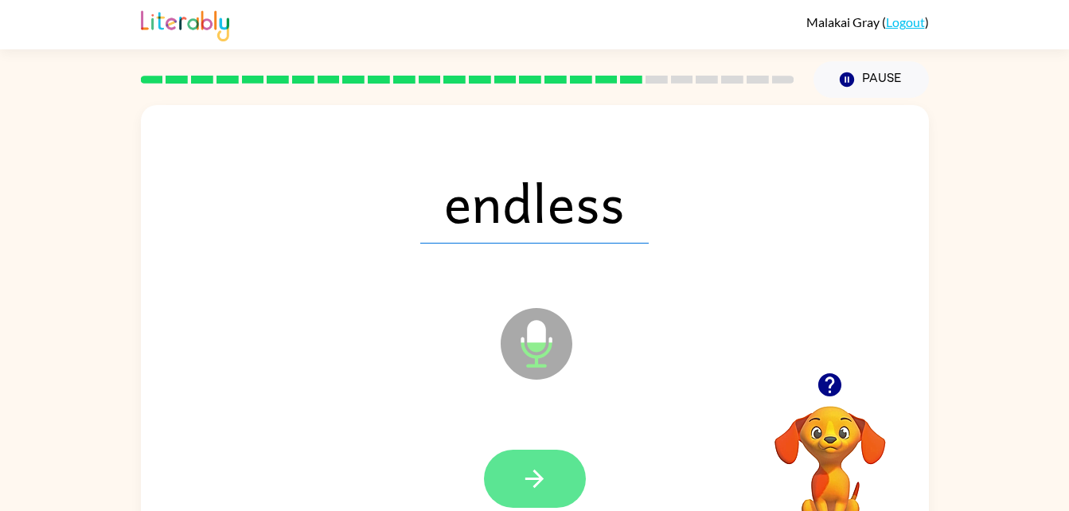
click at [524, 505] on button "button" at bounding box center [535, 479] width 102 height 58
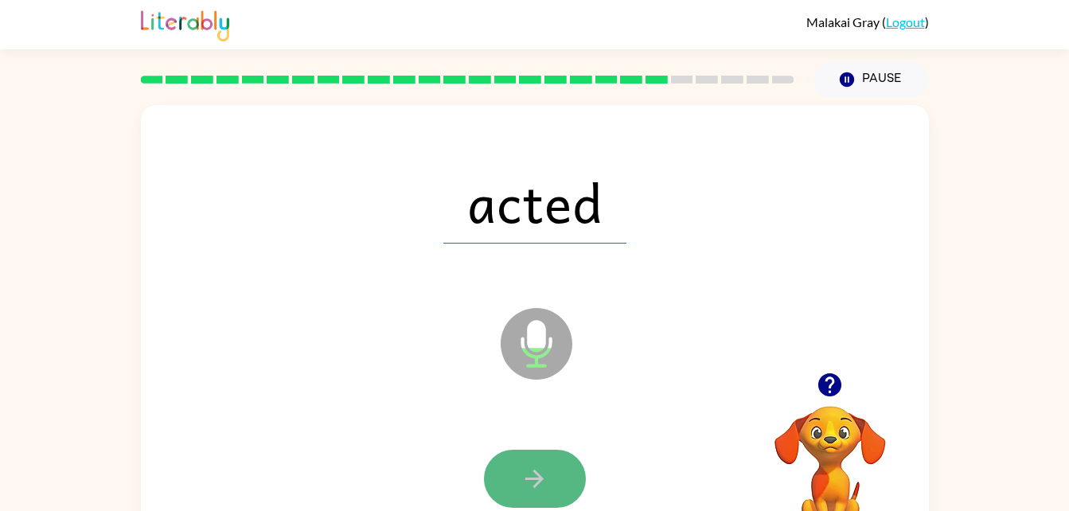
drag, startPoint x: 524, startPoint y: 505, endPoint x: 505, endPoint y: 479, distance: 32.0
click at [505, 479] on button "button" at bounding box center [535, 479] width 102 height 58
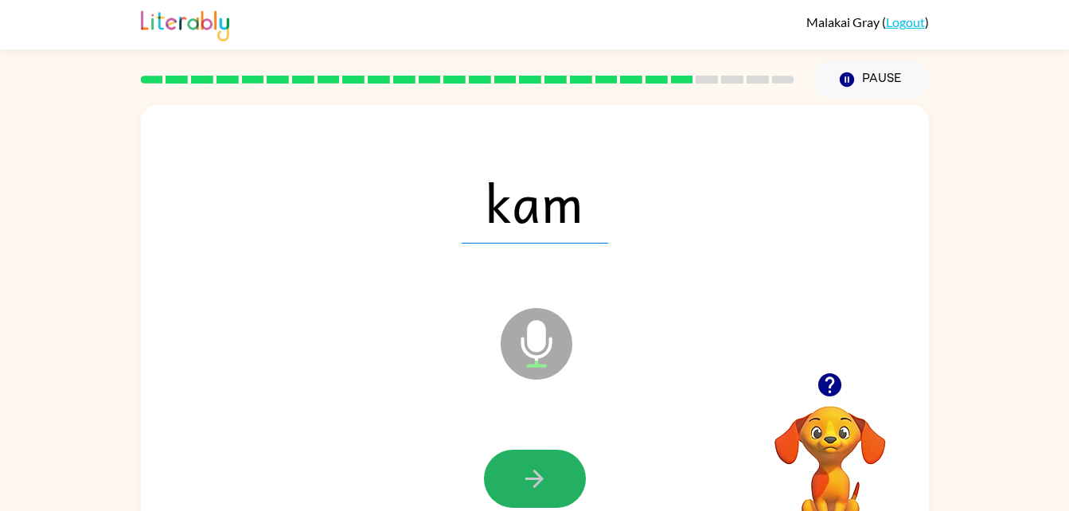
click at [505, 479] on button "button" at bounding box center [535, 479] width 102 height 58
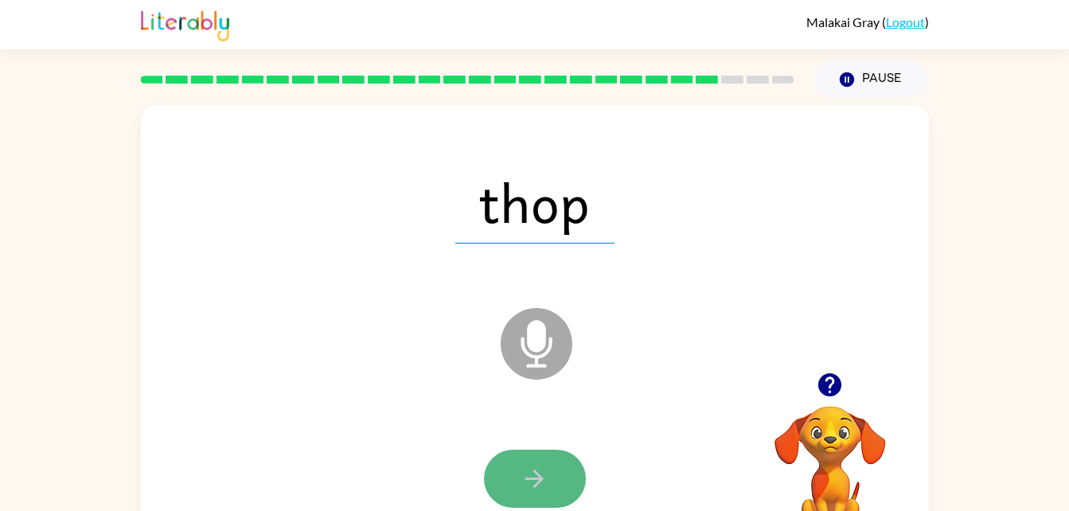
click at [497, 479] on button "button" at bounding box center [535, 479] width 102 height 58
drag, startPoint x: 497, startPoint y: 479, endPoint x: 536, endPoint y: 482, distance: 38.3
click at [536, 482] on icon "button" at bounding box center [534, 479] width 28 height 28
drag, startPoint x: 536, startPoint y: 482, endPoint x: 507, endPoint y: 481, distance: 28.7
click at [507, 481] on button "button" at bounding box center [535, 479] width 102 height 58
